Goal: Transaction & Acquisition: Purchase product/service

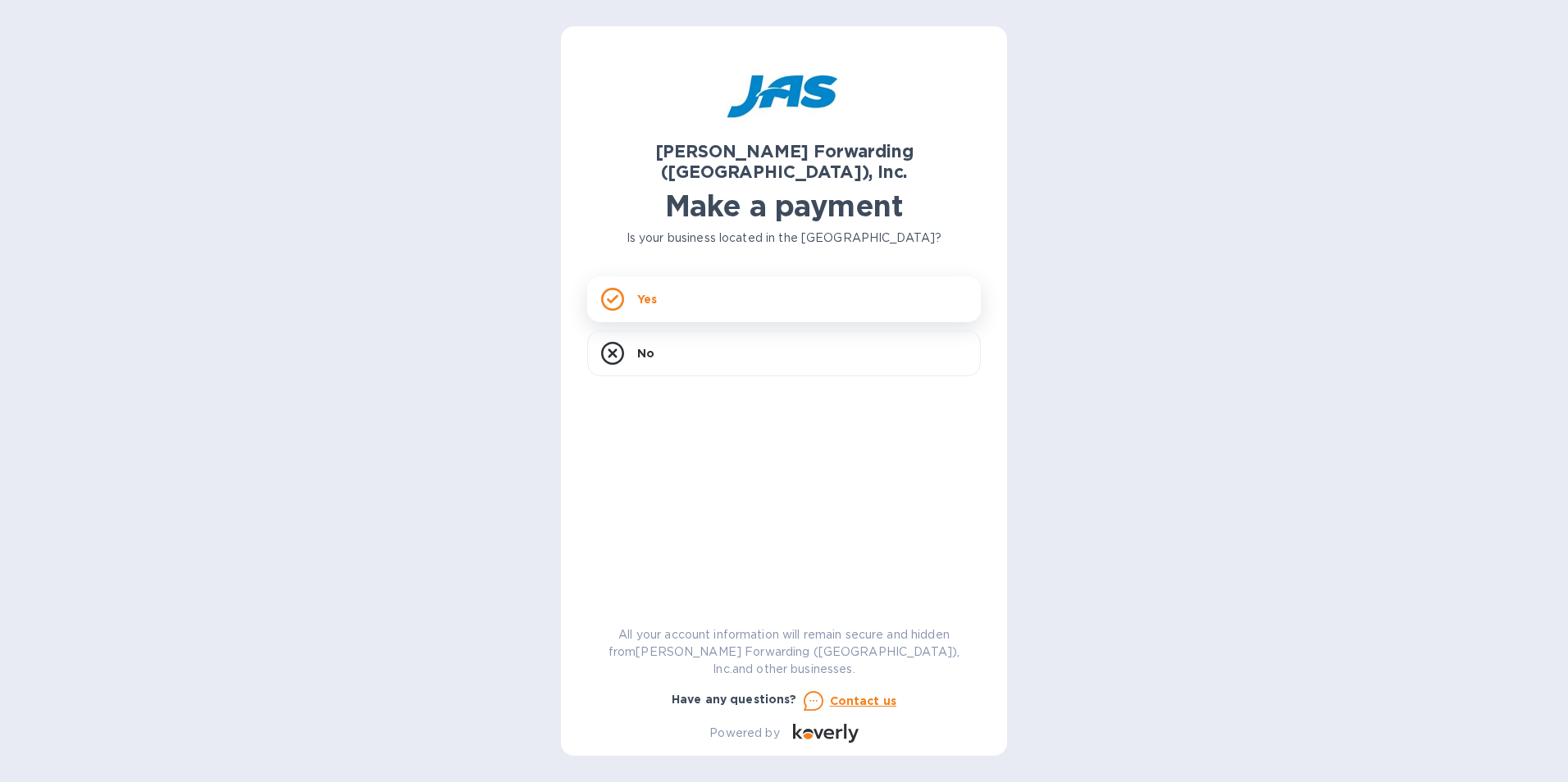
click at [752, 292] on div "Yes" at bounding box center [784, 299] width 393 height 46
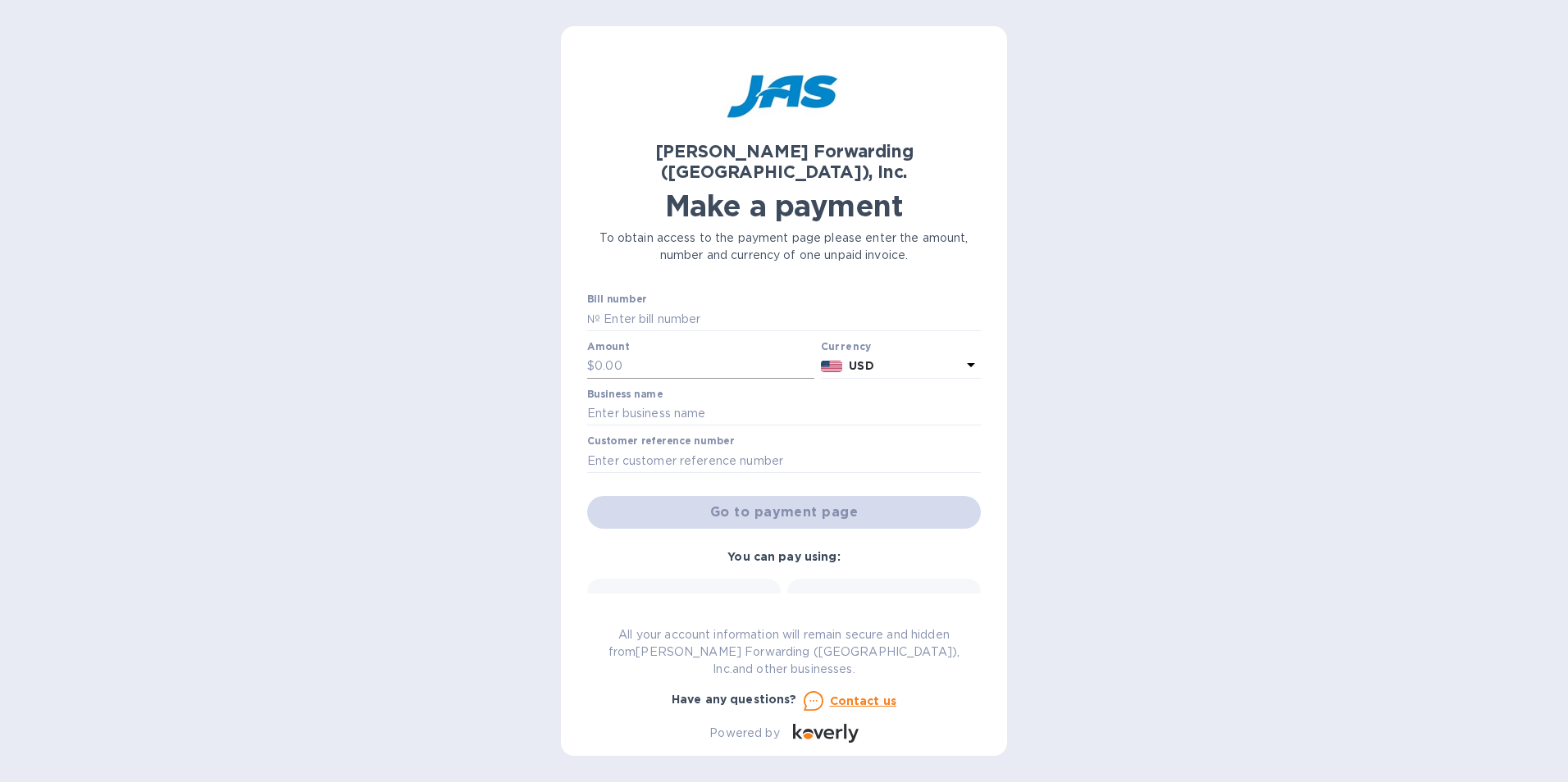
click at [718, 354] on input "text" at bounding box center [705, 367] width 220 height 25
click at [672, 306] on input "text" at bounding box center [790, 319] width 380 height 25
type input "S"
type input "s"
type input "SFO503414462"
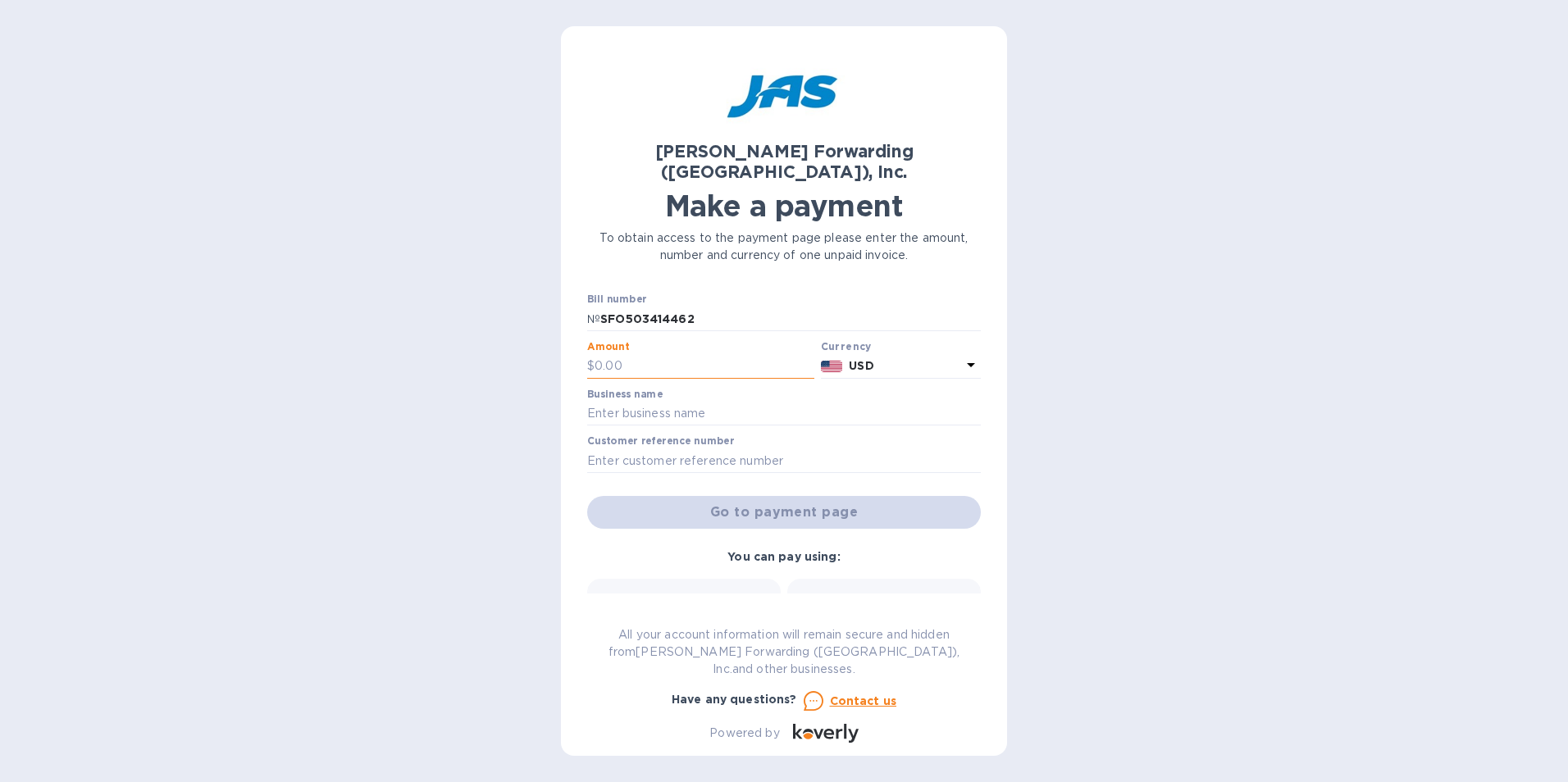
click at [597, 354] on input "text" at bounding box center [705, 367] width 220 height 25
type input "1,741.94"
click at [686, 401] on input "text" at bounding box center [784, 414] width 393 height 25
click at [781, 388] on div "Business name" at bounding box center [784, 407] width 393 height 38
click at [620, 401] on input "text" at bounding box center [784, 414] width 393 height 25
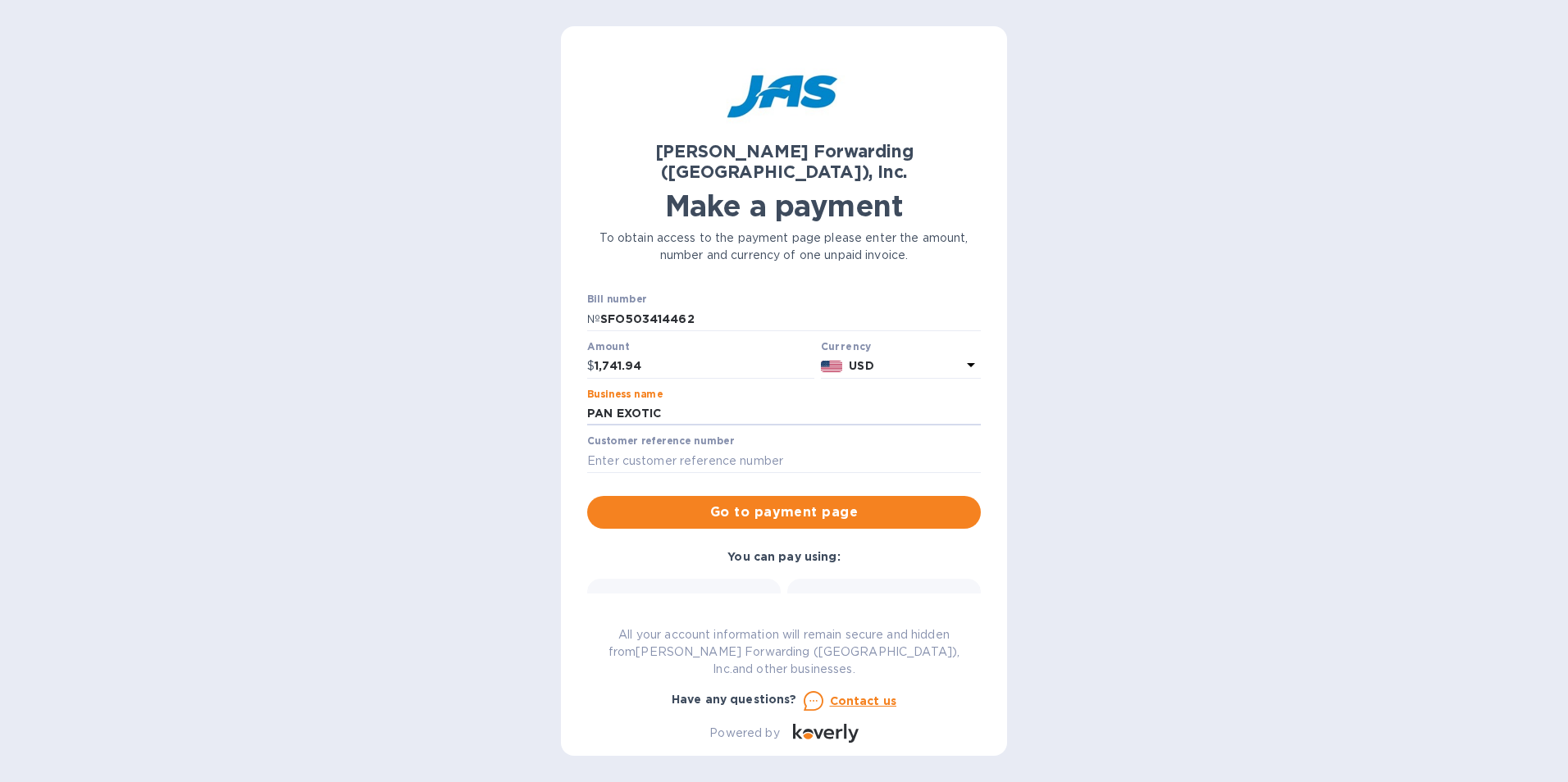
click at [625, 435] on div "Customer reference number" at bounding box center [784, 454] width 393 height 38
click at [590, 448] on input "text" at bounding box center [784, 461] width 393 height 25
drag, startPoint x: 668, startPoint y: 388, endPoint x: 553, endPoint y: 391, distance: 115.0
click at [553, 391] on div "[PERSON_NAME] Forwarding ([GEOGRAPHIC_DATA]), Inc. Make a payment To obtain acc…" at bounding box center [784, 391] width 1568 height 782
type input "[PERSON_NAME] FORWARDING"
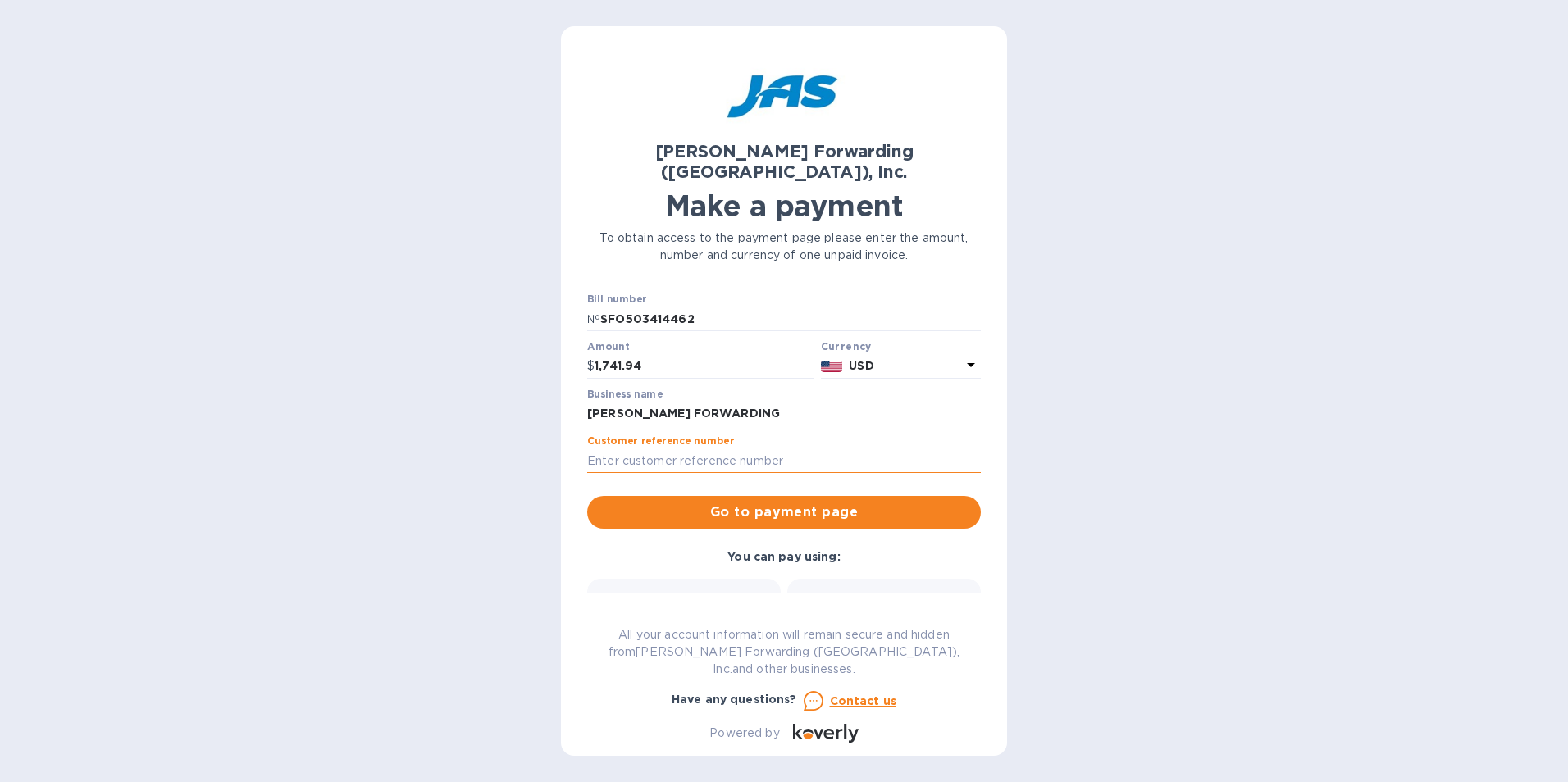
click at [590, 448] on input "text" at bounding box center [784, 461] width 393 height 25
click at [607, 448] on input "text" at bounding box center [784, 461] width 393 height 25
type input "BSFO501216480"
click at [843, 593] on div "Credit card and more..." at bounding box center [884, 624] width 172 height 63
click at [874, 594] on div "Credit card and more..." at bounding box center [884, 624] width 172 height 63
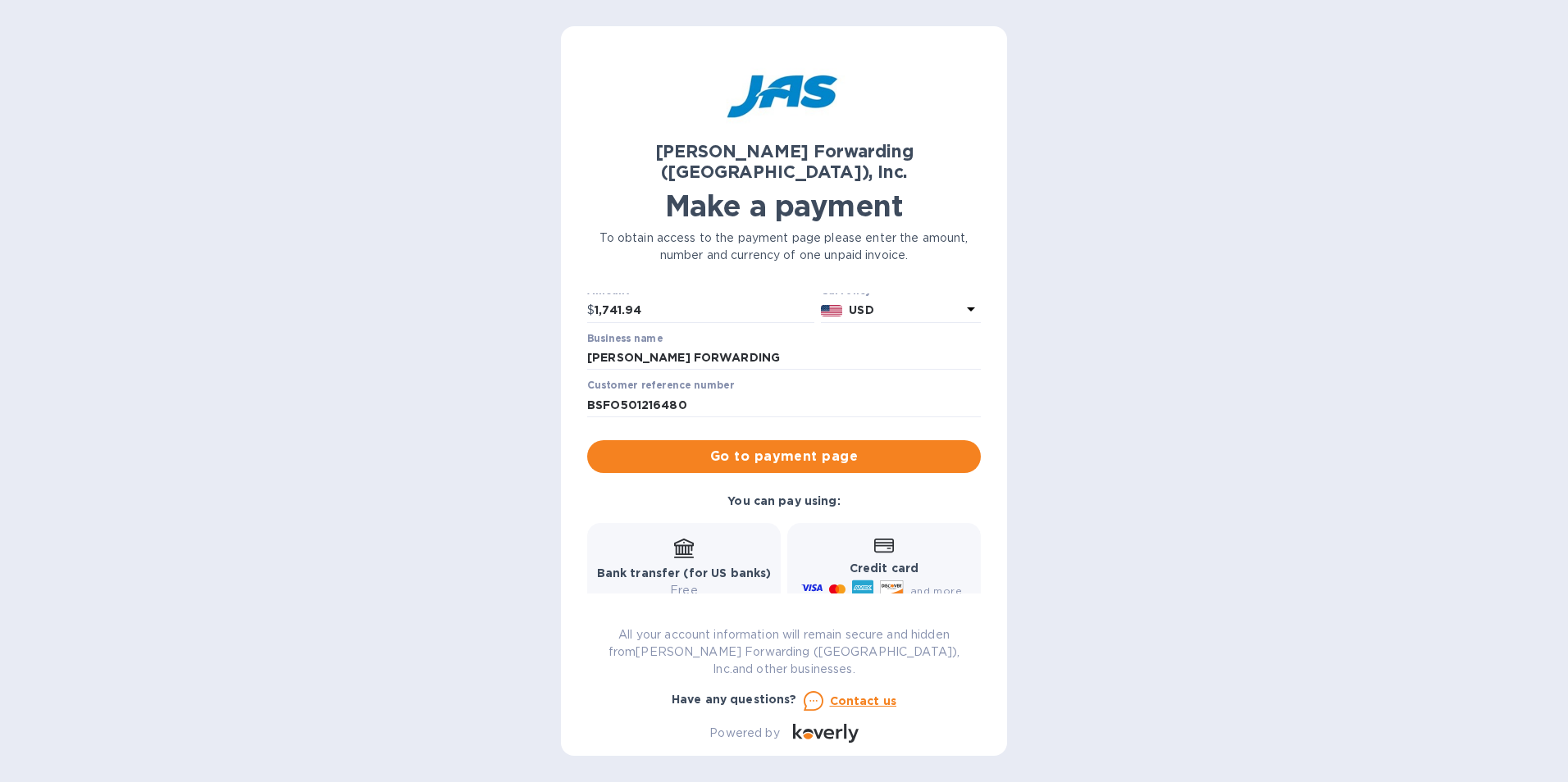
scroll to position [148, 0]
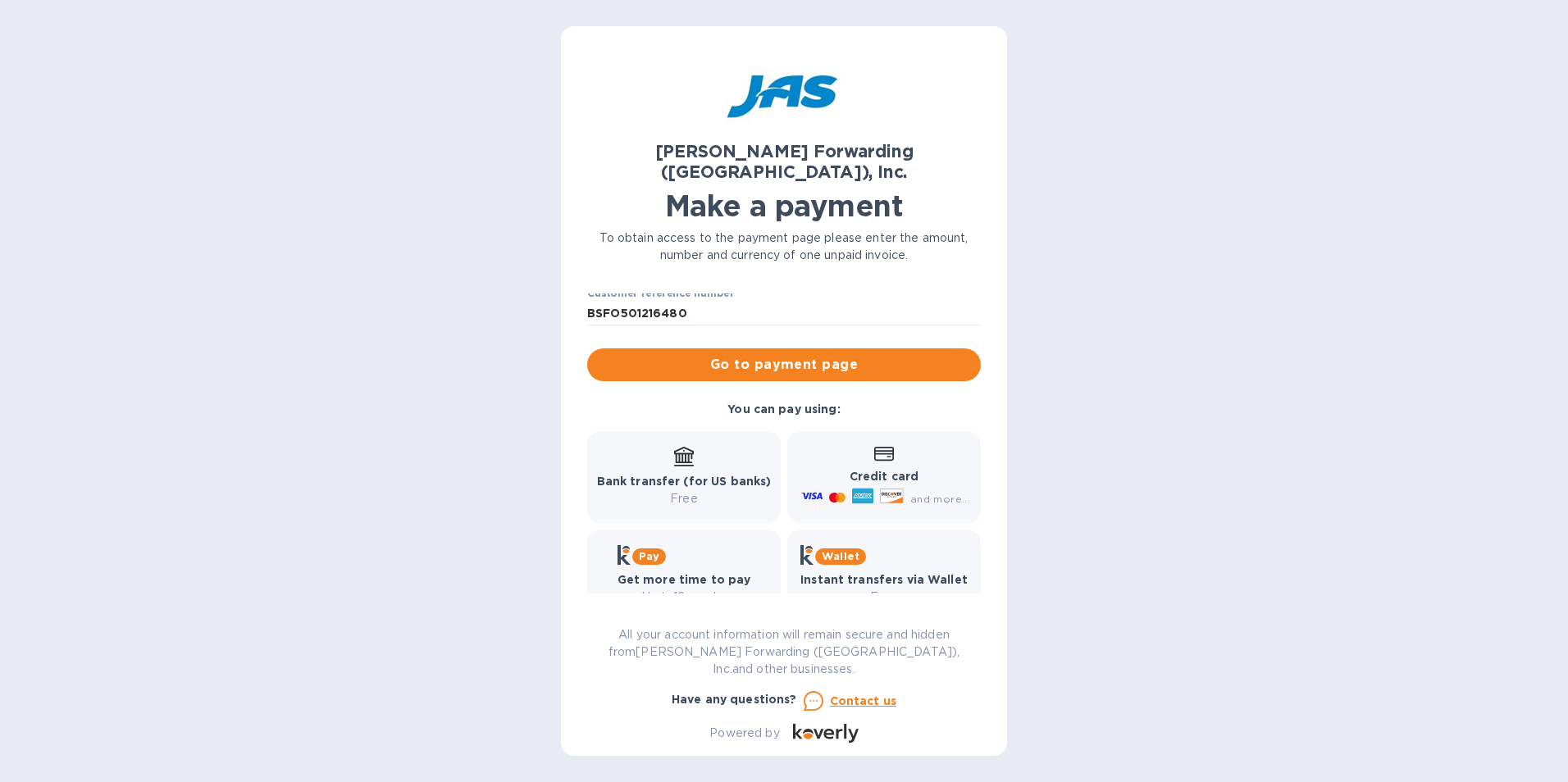
click at [863, 493] on icon at bounding box center [862, 495] width 19 height 5
drag, startPoint x: 863, startPoint y: 476, endPoint x: 798, endPoint y: 348, distance: 143.6
click at [798, 355] on span "Go to payment page" at bounding box center [783, 365] width 368 height 20
